Goal: Task Accomplishment & Management: Use online tool/utility

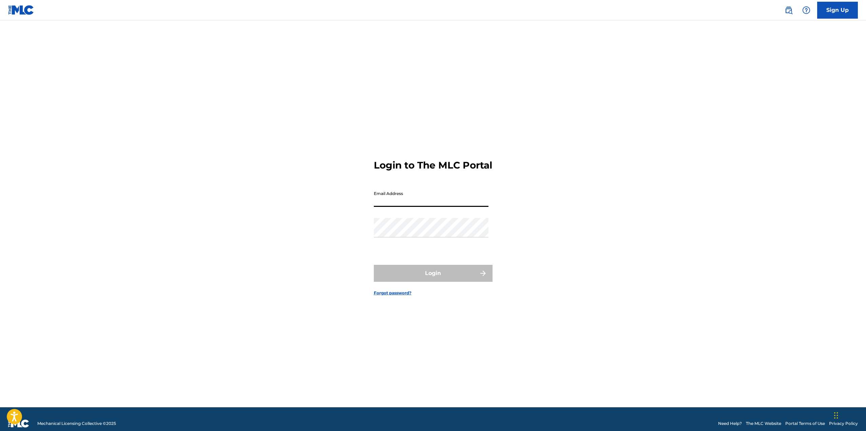
click at [398, 207] on input "Email Address" at bounding box center [431, 197] width 115 height 19
type input "[EMAIL_ADDRESS][DOMAIN_NAME]"
click at [408, 278] on button "Login" at bounding box center [433, 273] width 119 height 17
click at [414, 237] on input "Code" at bounding box center [431, 227] width 115 height 19
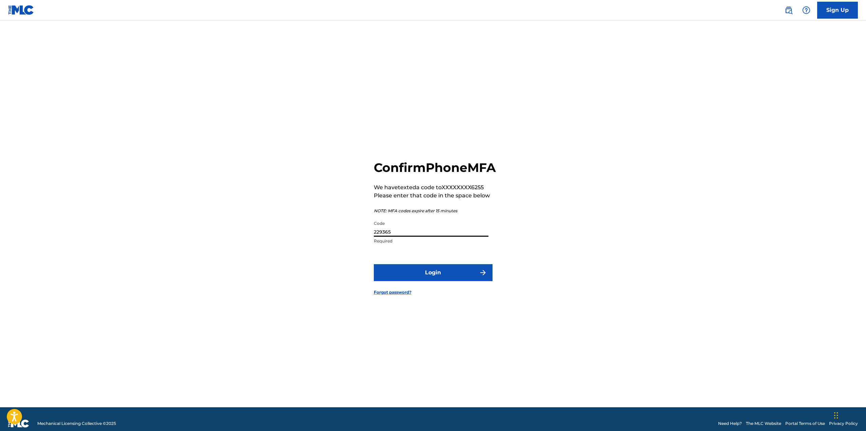
type input "229365"
click at [429, 281] on button "Login" at bounding box center [433, 272] width 119 height 17
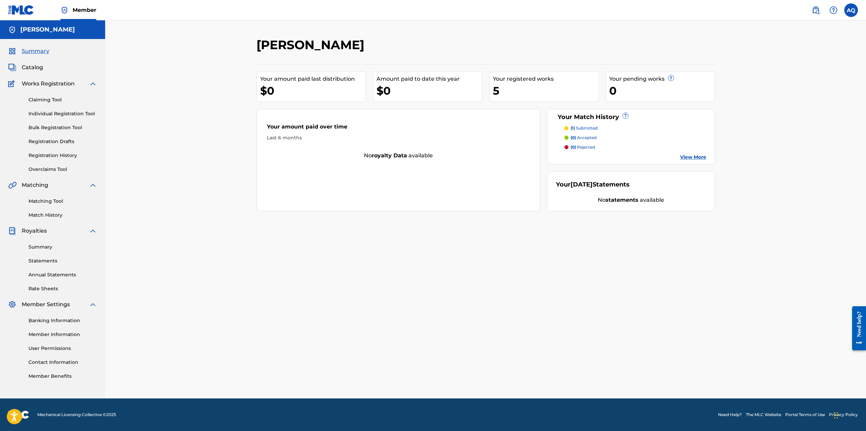
click at [50, 250] on link "Summary" at bounding box center [63, 247] width 69 height 7
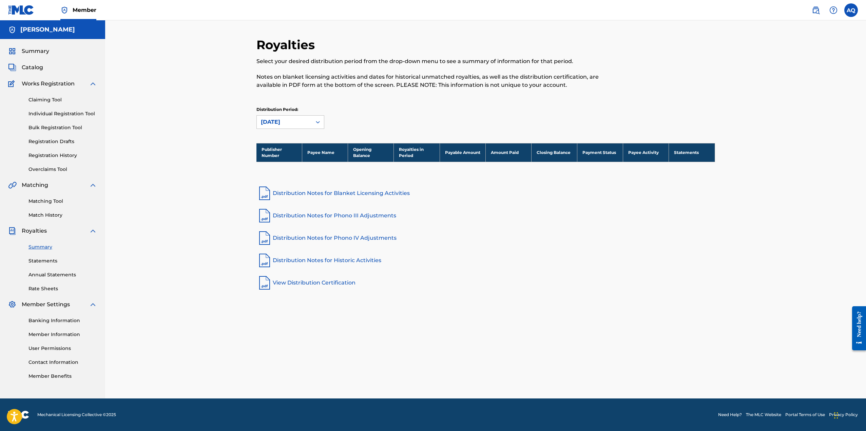
click at [58, 260] on link "Statements" at bounding box center [63, 261] width 69 height 7
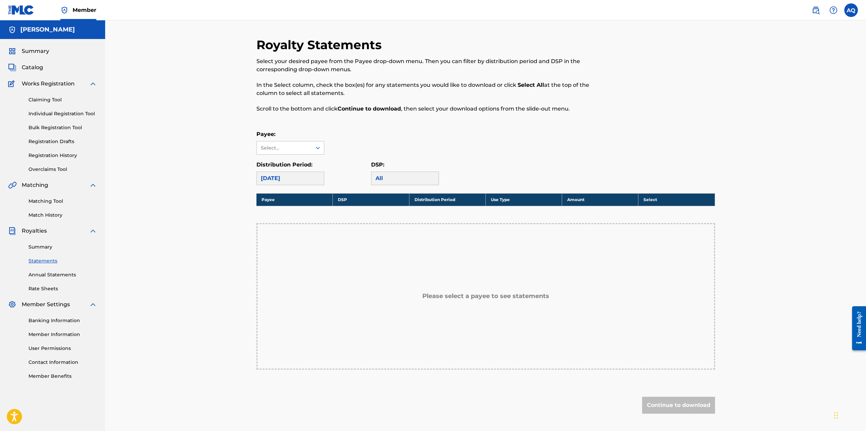
click at [55, 271] on link "Annual Statements" at bounding box center [63, 274] width 69 height 7
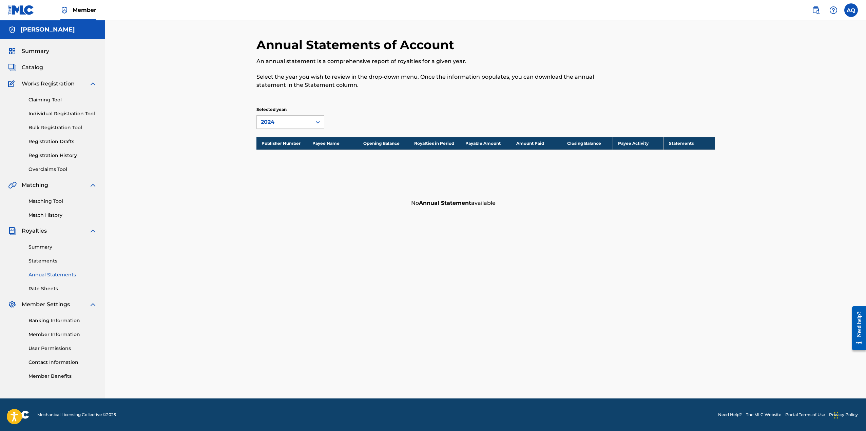
click at [43, 248] on link "Summary" at bounding box center [63, 247] width 69 height 7
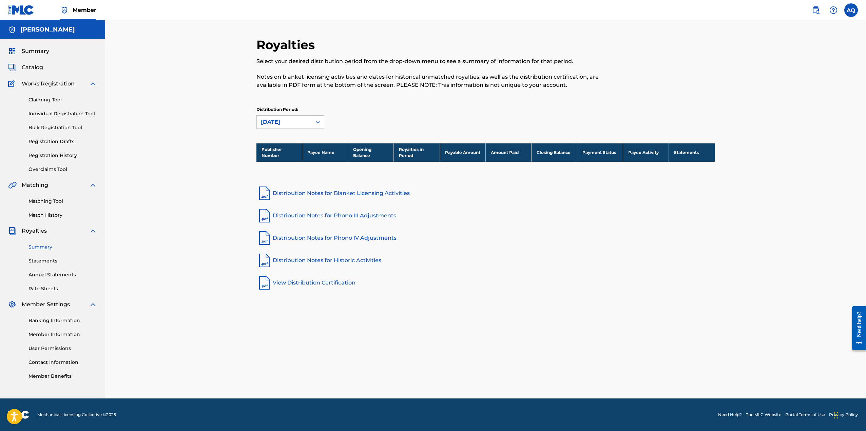
click at [35, 55] on span "Summary" at bounding box center [35, 51] width 27 height 8
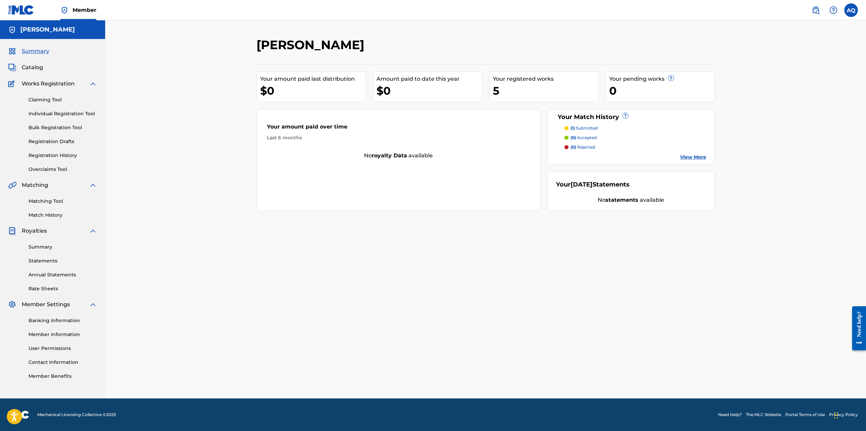
click at [42, 67] on span "Catalog" at bounding box center [32, 67] width 21 height 8
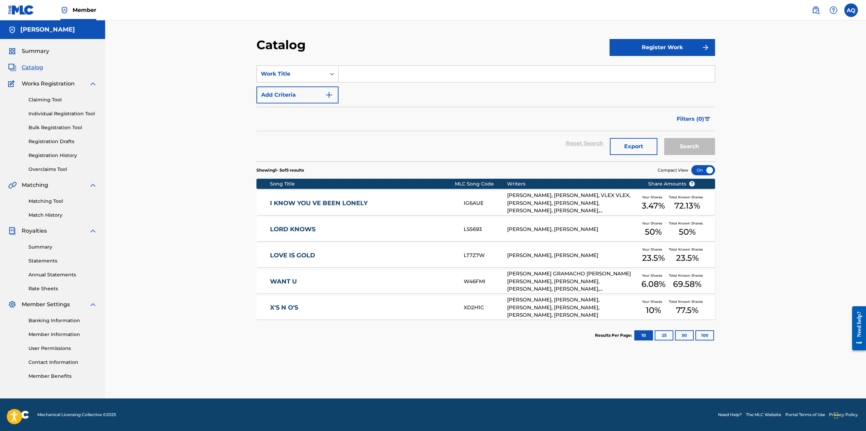
click at [56, 203] on link "Matching Tool" at bounding box center [63, 201] width 69 height 7
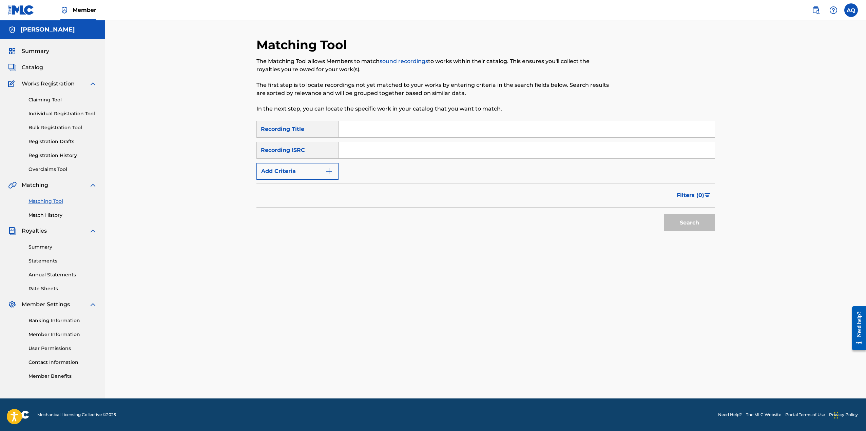
click at [362, 131] on input "Search Form" at bounding box center [527, 129] width 376 height 16
type input "Lord Knows"
click at [359, 150] on input "Search Form" at bounding box center [527, 150] width 376 height 16
paste input "QZPEW2525604"
type input "QZPEW2525604"
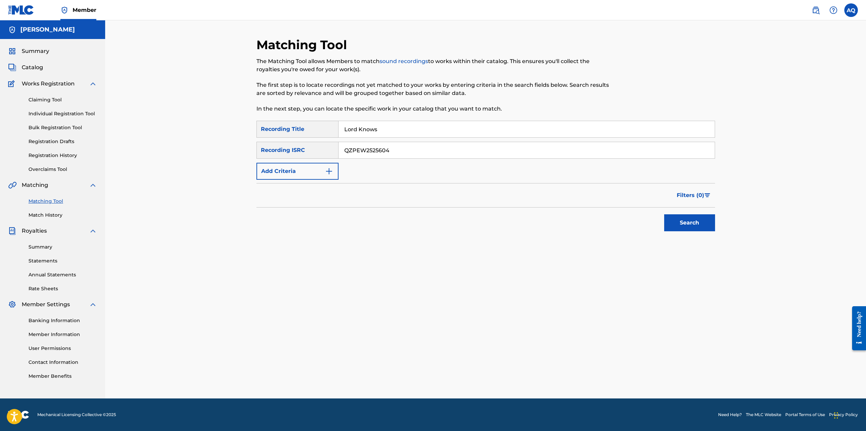
click at [337, 169] on button "Add Criteria" at bounding box center [298, 171] width 82 height 17
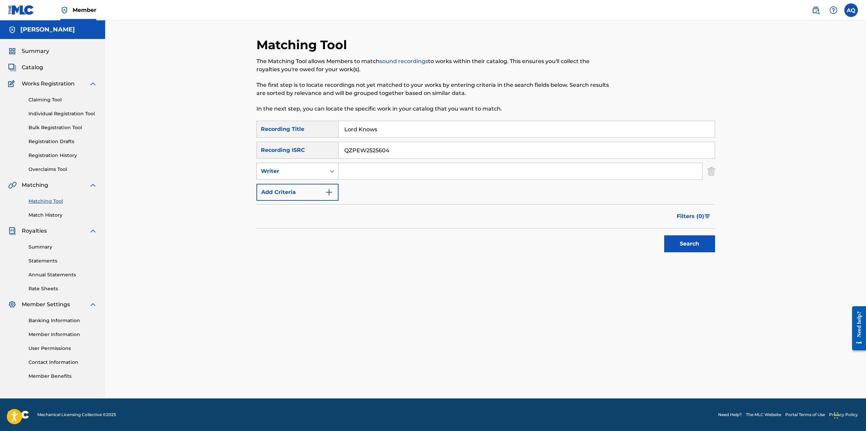
click at [335, 173] on icon "Search Form" at bounding box center [332, 171] width 7 height 7
click at [312, 187] on div "Recording Artist" at bounding box center [297, 188] width 81 height 17
click at [355, 171] on input "Search Form" at bounding box center [521, 171] width 364 height 16
type input "[PERSON_NAME]"
click at [699, 248] on button "Search" at bounding box center [689, 244] width 51 height 17
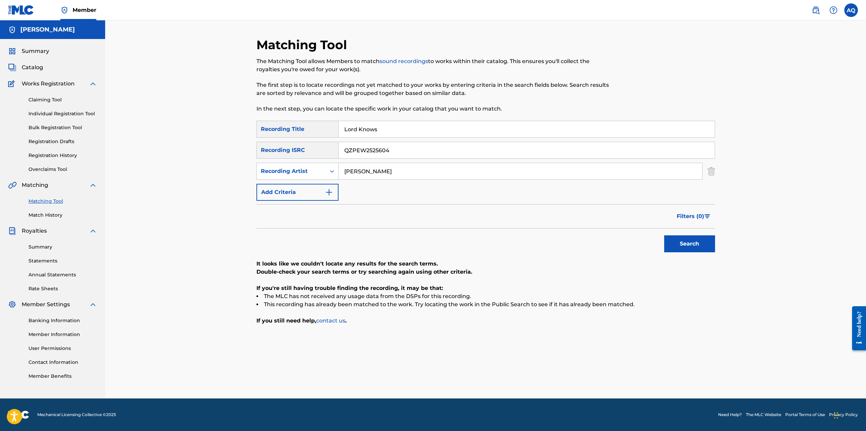
click at [391, 174] on input "[PERSON_NAME]" at bounding box center [521, 171] width 364 height 16
click at [709, 170] on img "Search Form" at bounding box center [711, 171] width 7 height 17
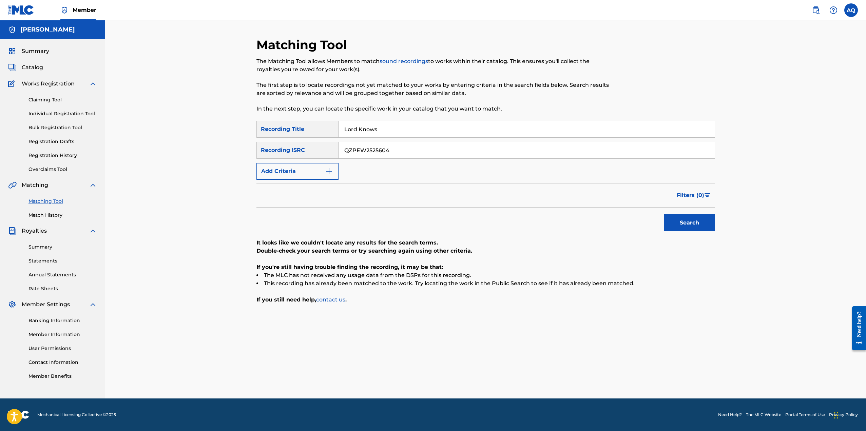
click at [698, 219] on button "Search" at bounding box center [689, 222] width 51 height 17
drag, startPoint x: 387, startPoint y: 129, endPoint x: 240, endPoint y: 133, distance: 147.3
click at [245, 132] on div "Matching Tool The Matching Tool allows Members to match sound recordings to wor…" at bounding box center [485, 209] width 761 height 378
click at [691, 218] on button "Search" at bounding box center [689, 222] width 51 height 17
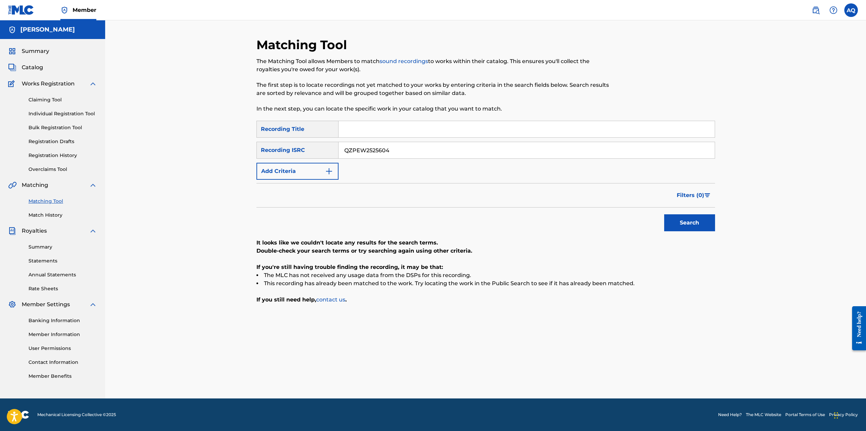
click at [691, 218] on button "Search" at bounding box center [689, 222] width 51 height 17
click at [691, 218] on div "Search" at bounding box center [688, 221] width 54 height 27
click at [691, 218] on button "Search" at bounding box center [689, 222] width 51 height 17
click at [691, 218] on div "Search" at bounding box center [688, 221] width 54 height 27
drag, startPoint x: 409, startPoint y: 152, endPoint x: 279, endPoint y: 153, distance: 130.3
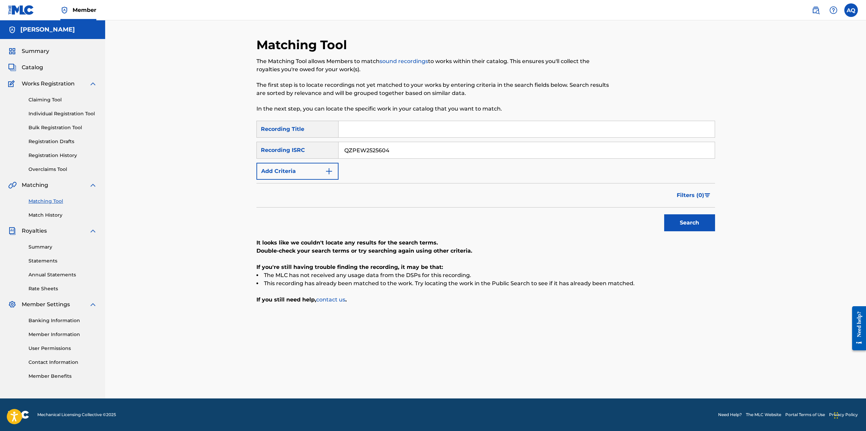
click at [279, 153] on div "SearchWithCriteria21d7d761-f771-455e-9f9f-eae9e34b5de8 Recording ISRC QZPEW2525…" at bounding box center [486, 150] width 459 height 17
click at [350, 132] on input "Search Form" at bounding box center [527, 129] width 376 height 16
type input "Lord Knows"
click at [335, 172] on button "Add Criteria" at bounding box center [298, 171] width 82 height 17
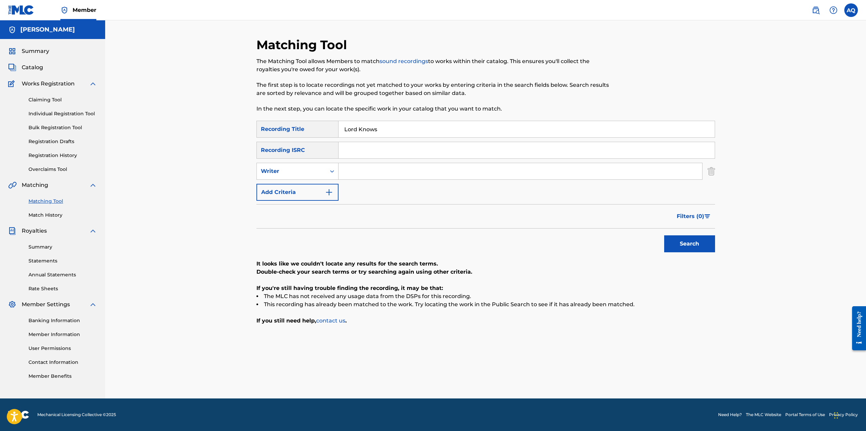
click at [368, 173] on input "Search Form" at bounding box center [521, 171] width 364 height 16
type input "[PERSON_NAME]"
click at [331, 173] on icon "Search Form" at bounding box center [332, 171] width 7 height 7
click at [303, 189] on div "Recording Artist" at bounding box center [297, 188] width 81 height 17
click at [691, 239] on button "Search" at bounding box center [689, 244] width 51 height 17
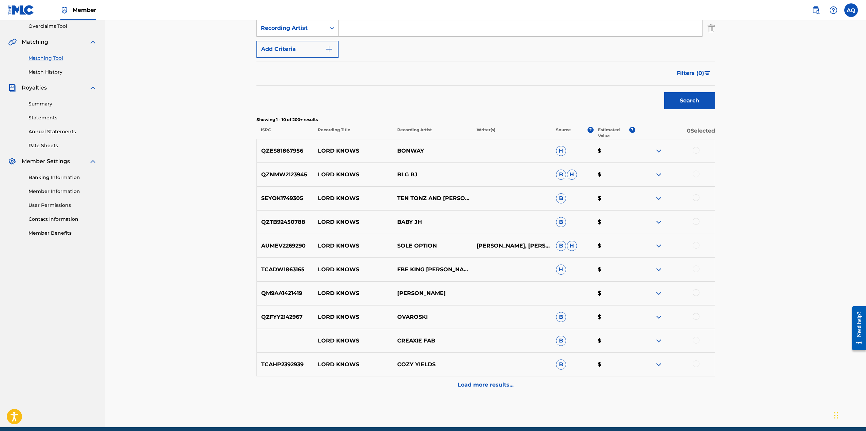
scroll to position [172, 0]
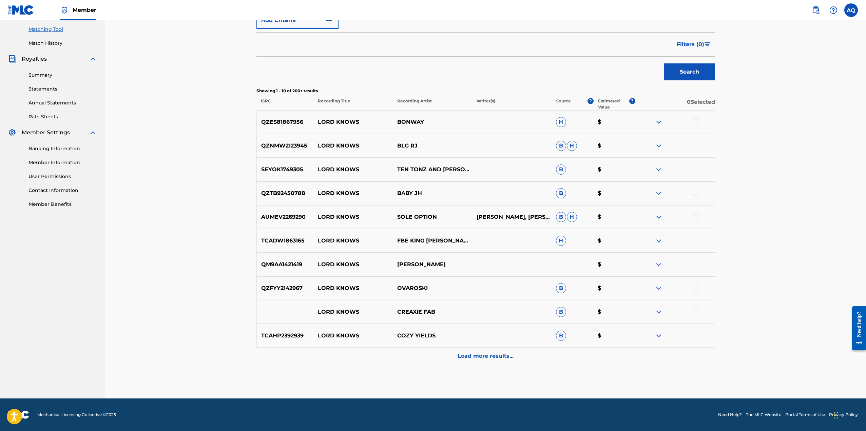
click at [484, 361] on div "Load more results..." at bounding box center [486, 356] width 459 height 17
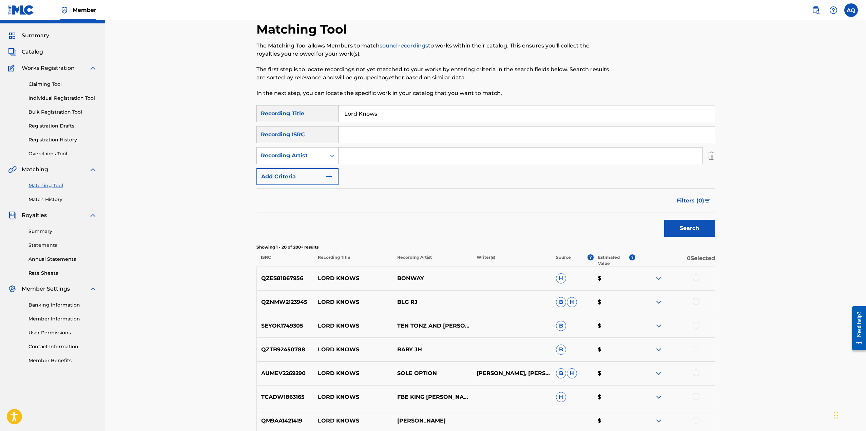
scroll to position [14, 0]
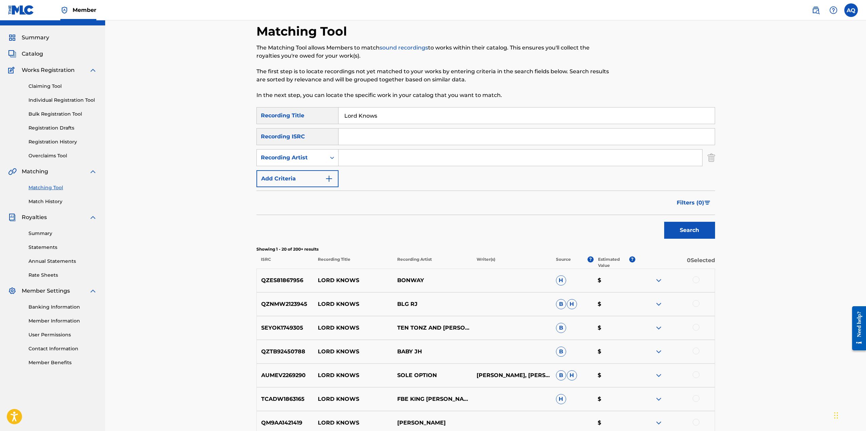
click at [352, 160] on input "Search Form" at bounding box center [521, 158] width 364 height 16
click at [692, 234] on button "Search" at bounding box center [689, 230] width 51 height 17
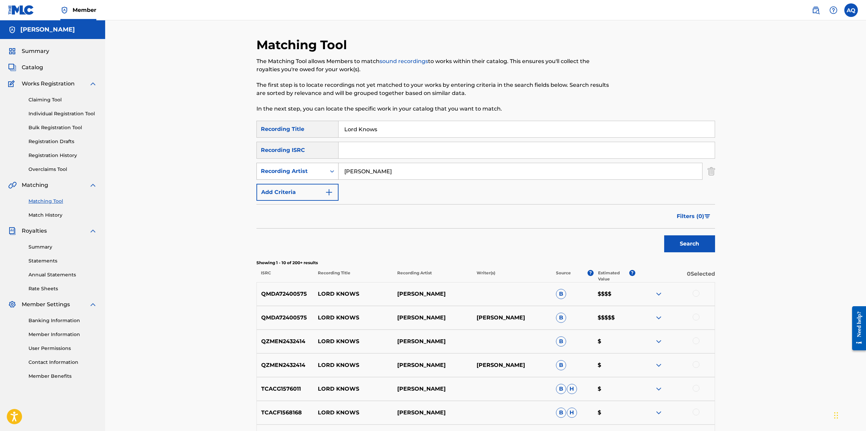
drag, startPoint x: 348, startPoint y: 170, endPoint x: 311, endPoint y: 170, distance: 37.3
click at [311, 170] on div "SearchWithCriteria7e6914ee-9066-4121-a8d8-3244223129d2 Recording Artist [PERSON…" at bounding box center [486, 171] width 459 height 17
click at [664, 236] on button "Search" at bounding box center [689, 244] width 51 height 17
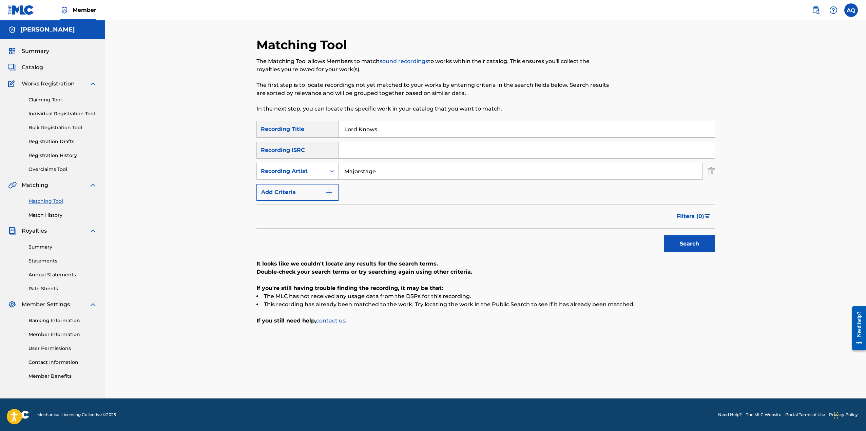
click at [357, 171] on input "Majorstage" at bounding box center [521, 171] width 364 height 16
click at [361, 171] on input "Majorstage" at bounding box center [521, 171] width 364 height 16
type input "Major stage"
click at [678, 246] on button "Search" at bounding box center [689, 244] width 51 height 17
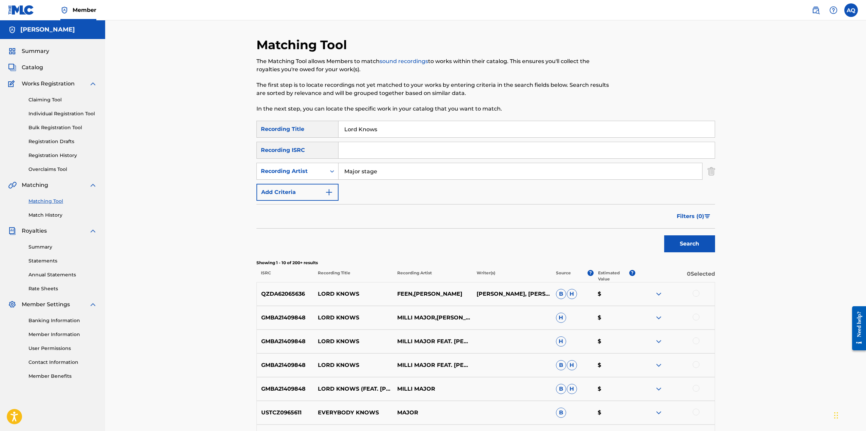
click at [62, 104] on div "Claiming Tool Individual Registration Tool Bulk Registration Tool Registration …" at bounding box center [52, 130] width 89 height 85
click at [62, 96] on div "Claiming Tool Individual Registration Tool Bulk Registration Tool Registration …" at bounding box center [52, 130] width 89 height 85
click at [59, 100] on link "Claiming Tool" at bounding box center [63, 99] width 69 height 7
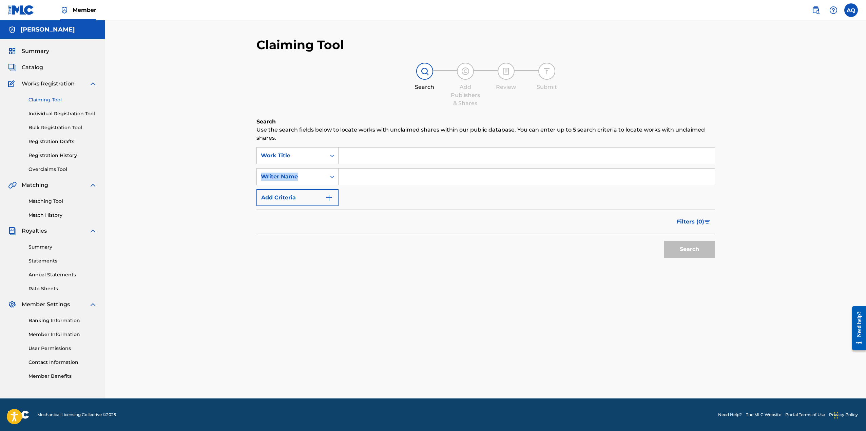
drag, startPoint x: 388, startPoint y: 167, endPoint x: 388, endPoint y: 163, distance: 3.7
click at [388, 163] on div "SearchWithCriteria8490fed9-54a7-4985-b3ab-cc67eceba0d4 Work Title SearchWithCri…" at bounding box center [486, 176] width 459 height 59
click at [387, 157] on input "Search Form" at bounding box center [527, 156] width 376 height 16
click at [356, 157] on input "Search Form" at bounding box center [527, 156] width 376 height 16
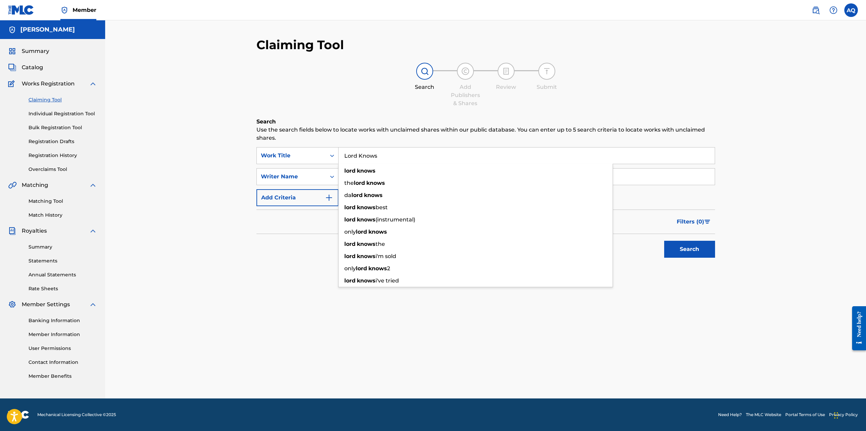
type input "Lord Knows"
